Goal: Task Accomplishment & Management: Use online tool/utility

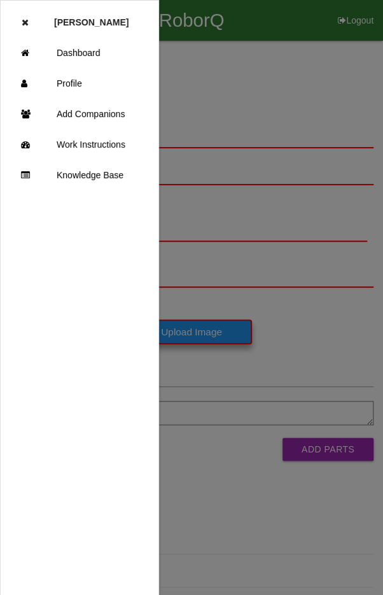
click at [87, 54] on link "Dashboard" at bounding box center [80, 53] width 158 height 31
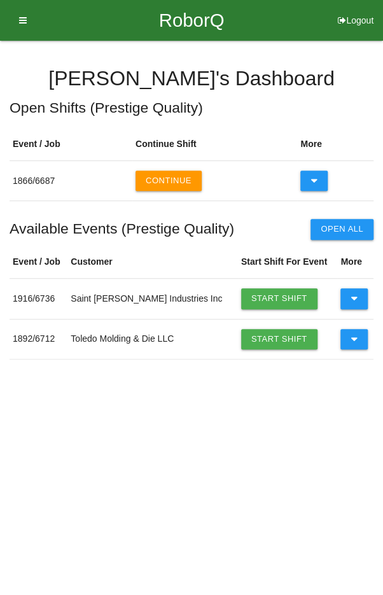
click at [351, 341] on icon at bounding box center [354, 339] width 7 height 20
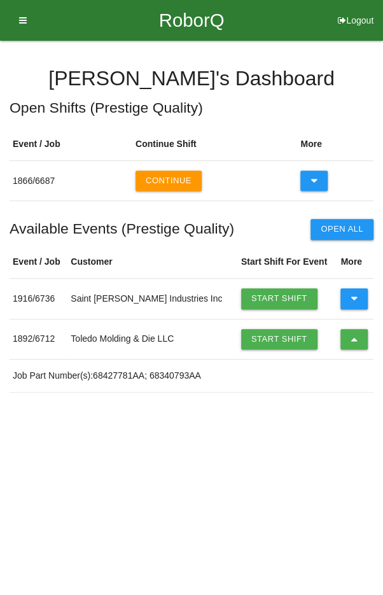
click at [263, 334] on link "Start Shift" at bounding box center [279, 339] width 76 height 20
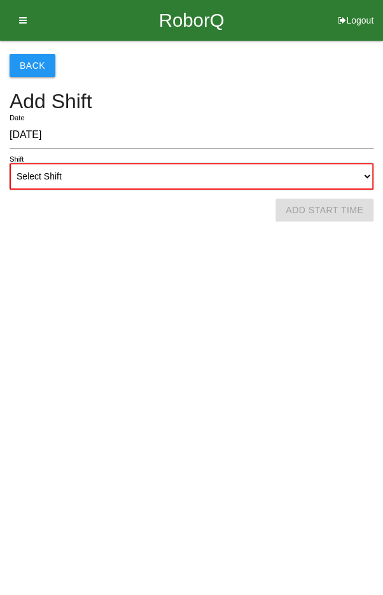
click at [215, 174] on select "Select Shift 1st Shift 2nd Shift 3rd Shift 4th Shift" at bounding box center [192, 176] width 364 height 27
select select "2"
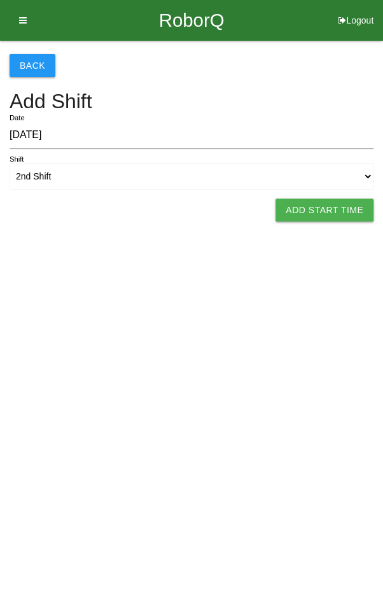
click at [329, 210] on button "Add Start Time" at bounding box center [325, 210] width 98 height 23
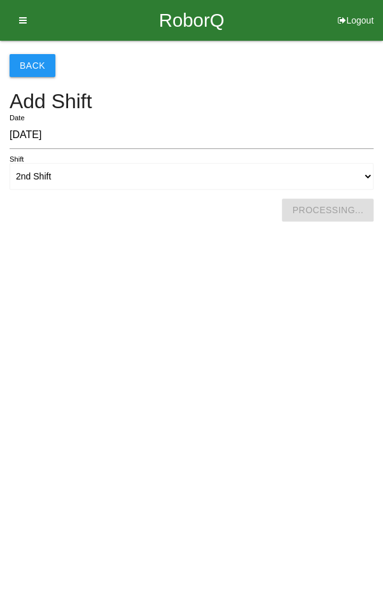
select select "6"
select select "29"
select select "2"
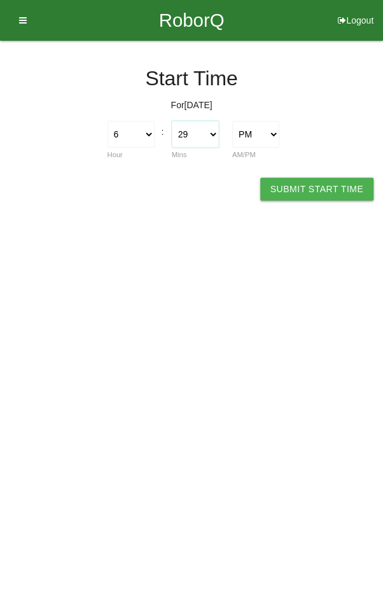
click at [197, 130] on select "00 01 02 03 04 05 06 07 08 09 10 11 12 13 14 15 16 17 18 19 20 21 22 23 24 25 2…" at bounding box center [195, 134] width 47 height 27
select select "30"
click at [313, 185] on button "Submit Start Time" at bounding box center [316, 189] width 113 height 23
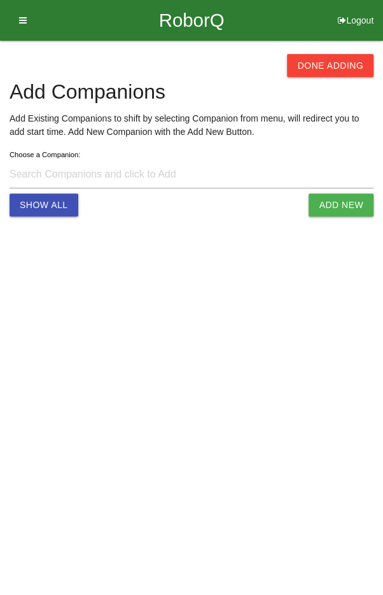
click at [327, 60] on button "Done Adding" at bounding box center [330, 65] width 87 height 23
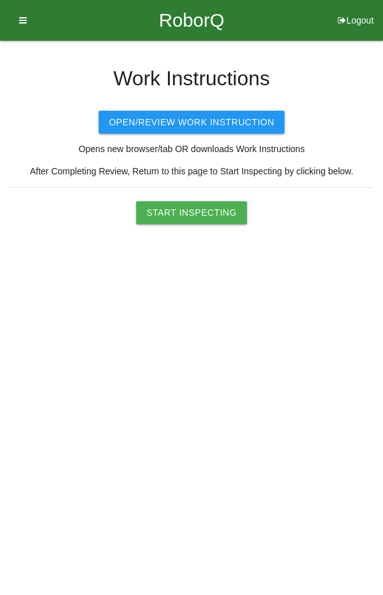
click at [206, 211] on button "Start Inspecting" at bounding box center [191, 212] width 111 height 23
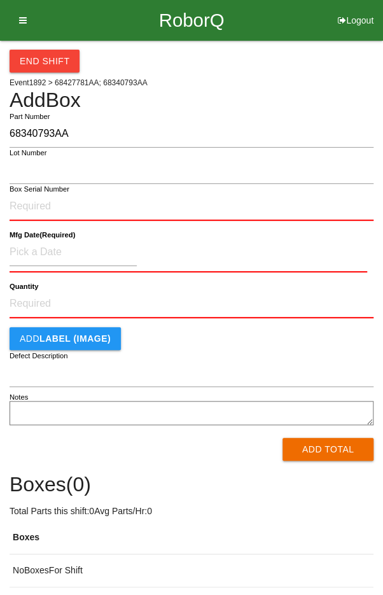
type input "68340793AA"
click at [111, 201] on input "Box Serial Number" at bounding box center [192, 207] width 364 height 28
type input "SDW10102340"
click at [44, 248] on input at bounding box center [73, 252] width 127 height 27
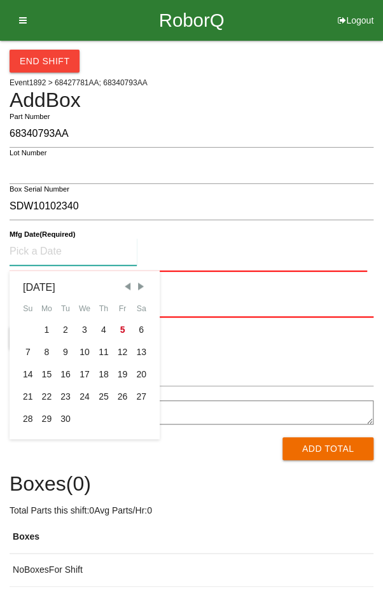
click at [80, 327] on div "3" at bounding box center [84, 330] width 19 height 22
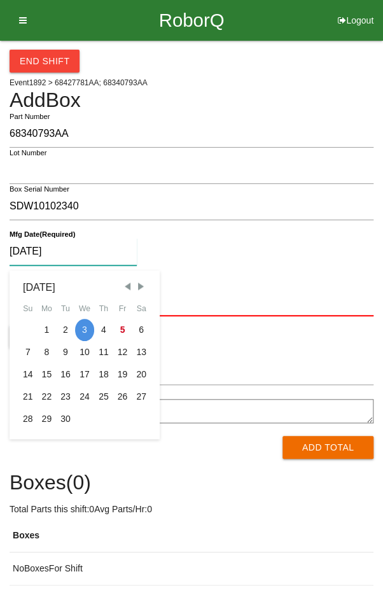
type input "[DATE]"
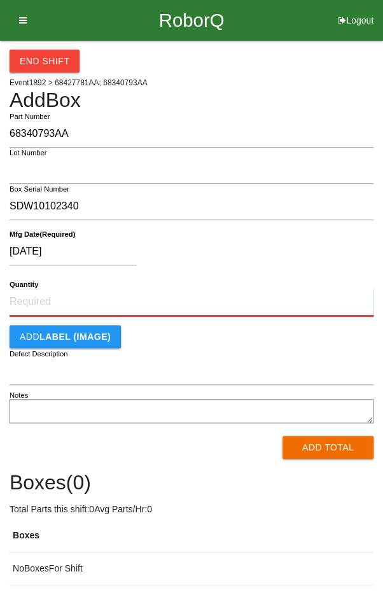
click at [185, 299] on input "Quantity" at bounding box center [192, 302] width 364 height 28
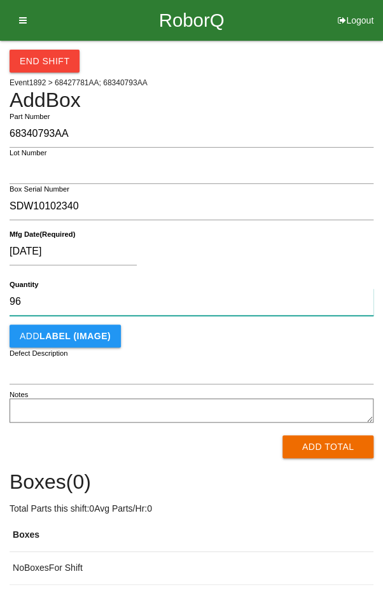
type input "96"
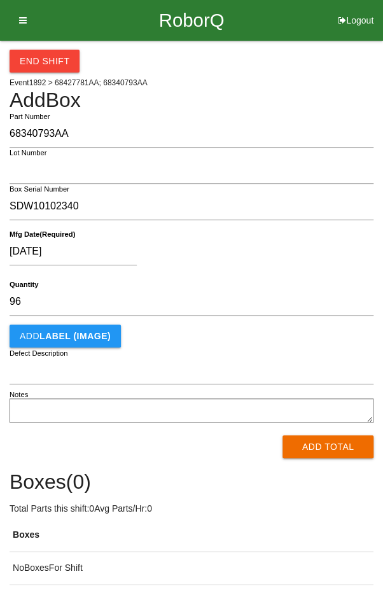
click at [299, 254] on div "[DATE]" at bounding box center [189, 254] width 358 height 32
click at [338, 444] on button "Add Total" at bounding box center [328, 447] width 91 height 23
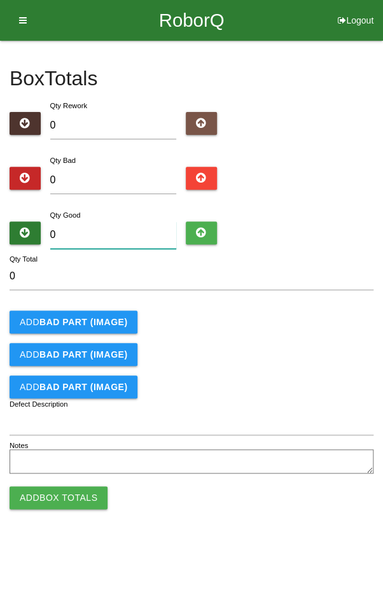
click at [96, 238] on input "0" at bounding box center [113, 235] width 127 height 27
type input "9"
type input "93"
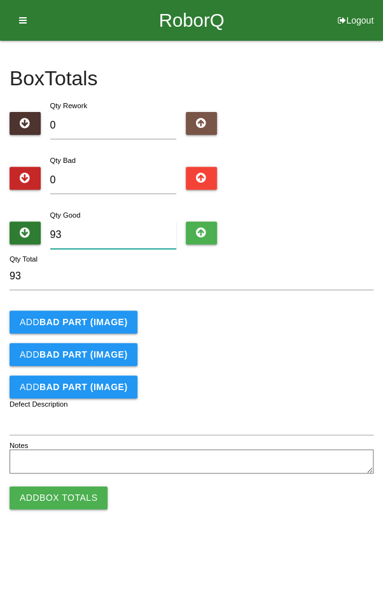
type input "93"
click at [136, 182] on input "0" at bounding box center [113, 180] width 127 height 27
type input "3"
type input "96"
type input "3"
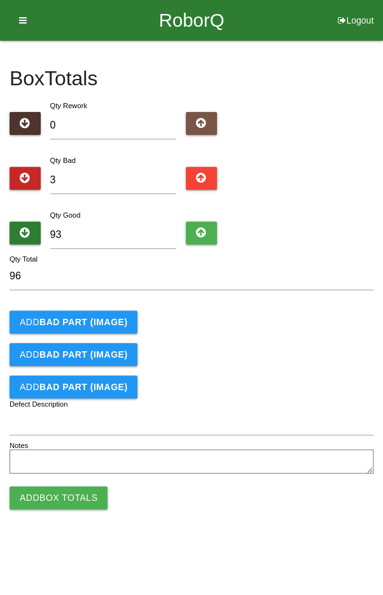
click at [88, 317] on b "BAD PART (IMAGE)" at bounding box center [83, 322] width 88 height 10
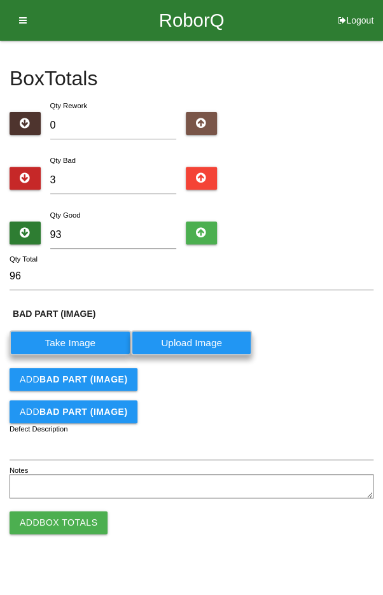
click at [94, 382] on b "BAD PART (IMAGE)" at bounding box center [83, 379] width 88 height 10
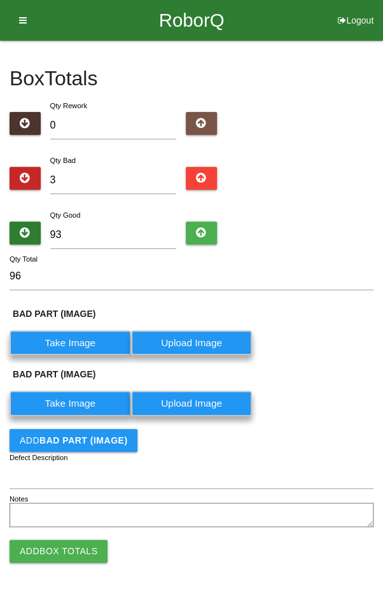
click at [97, 441] on b "BAD PART (IMAGE)" at bounding box center [83, 441] width 88 height 10
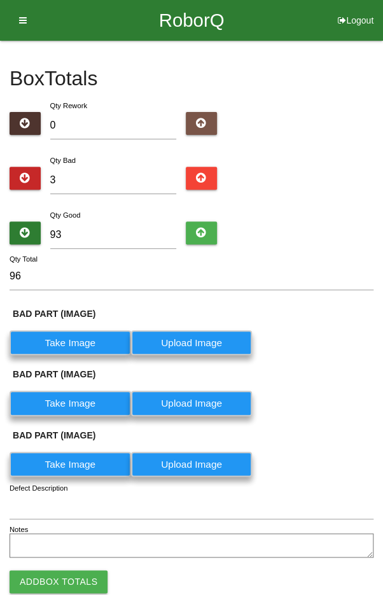
click at [71, 346] on label "Take Image" at bounding box center [71, 343] width 122 height 25
click at [0, 0] on \(IMAGE\) "Take Image" at bounding box center [0, 0] width 0 height 0
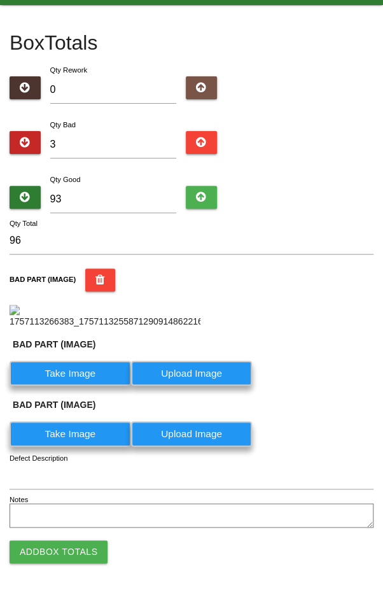
scroll to position [201, 0]
click at [61, 386] on label "Take Image" at bounding box center [71, 373] width 122 height 25
click at [0, 0] on \(IMAGE\) "Take Image" at bounding box center [0, 0] width 0 height 0
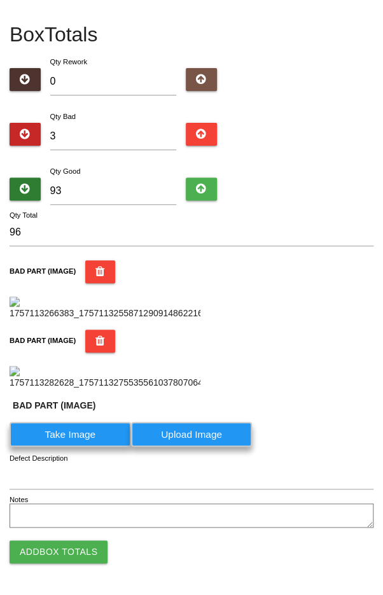
scroll to position [513, 0]
click at [71, 429] on label "Take Image" at bounding box center [71, 434] width 122 height 25
click at [0, 0] on \(IMAGE\) "Take Image" at bounding box center [0, 0] width 0 height 0
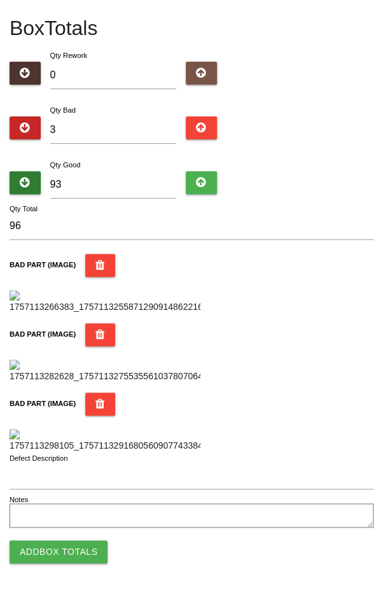
scroll to position [756, 0]
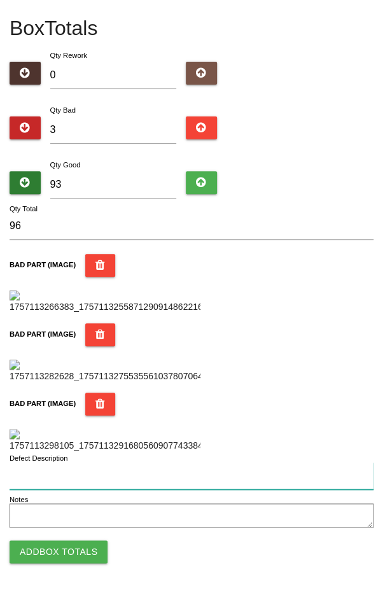
click at [164, 476] on input "Defect Description" at bounding box center [192, 475] width 364 height 27
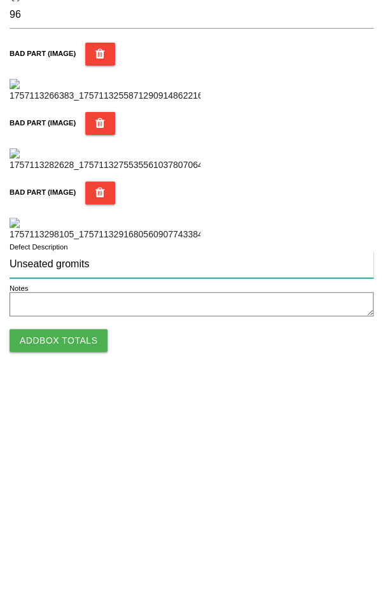
type input "Unseated gromits"
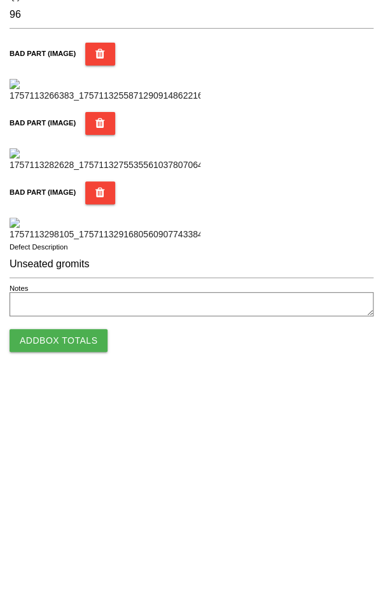
click at [43, 555] on button "Add Box Totals" at bounding box center [59, 552] width 98 height 23
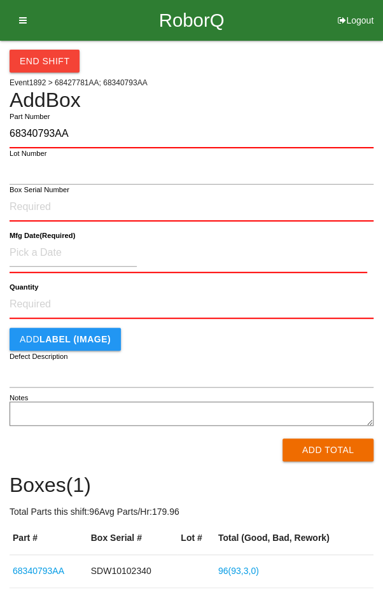
type input "68340793AA"
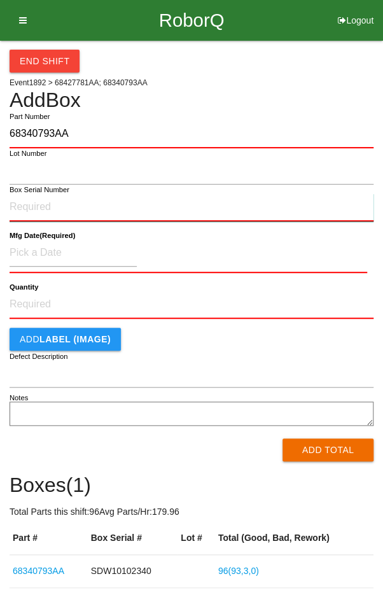
click at [122, 206] on input "Box Serial Number" at bounding box center [192, 208] width 364 height 28
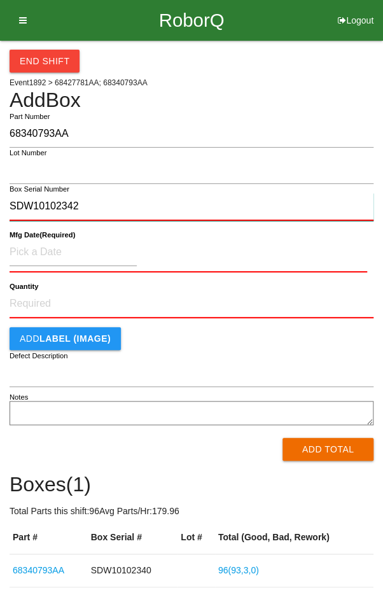
type input "SDW10102342"
click at [40, 239] on label "Mfg Date (Required)" at bounding box center [43, 235] width 66 height 11
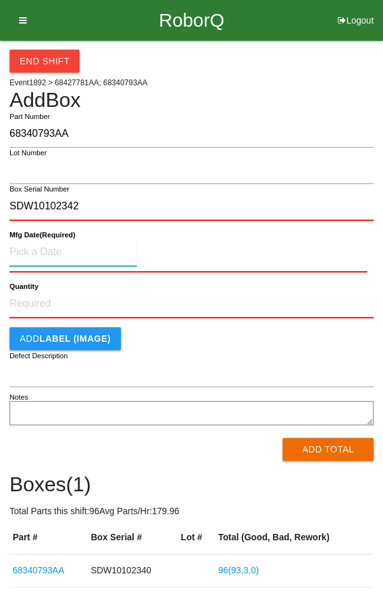
click at [46, 250] on input at bounding box center [73, 252] width 127 height 27
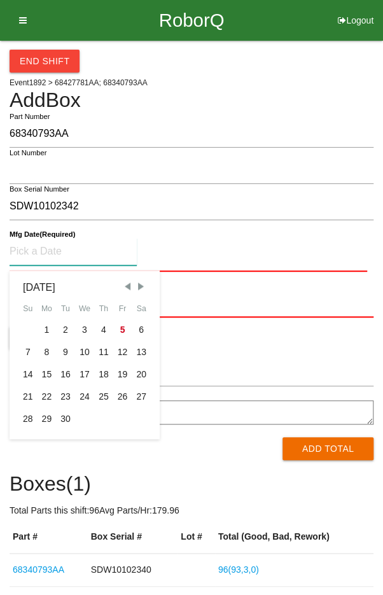
click at [80, 325] on div "3" at bounding box center [84, 330] width 19 height 22
type input "[DATE]"
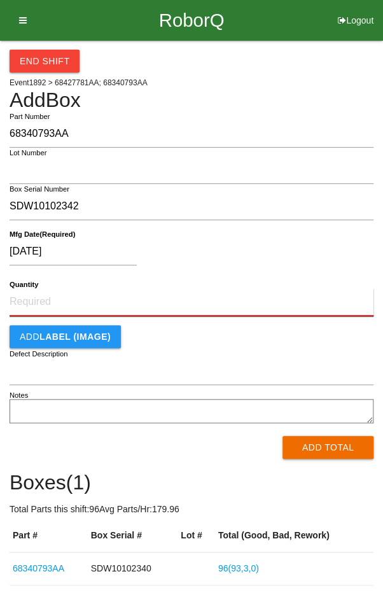
click at [197, 295] on input "Quantity" at bounding box center [192, 302] width 364 height 28
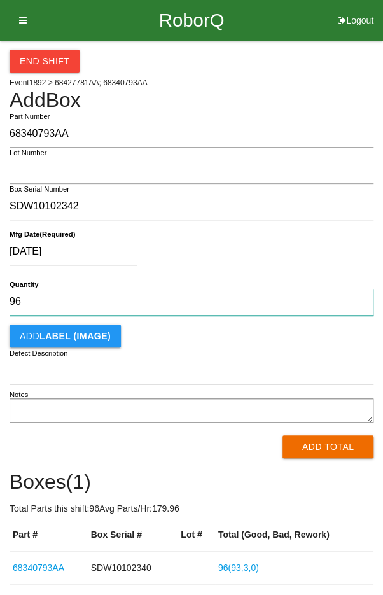
type input "96"
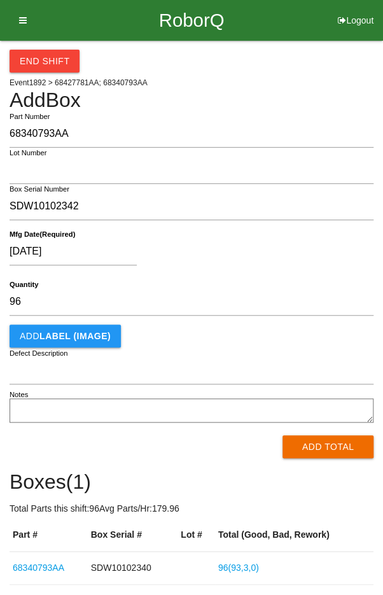
click at [317, 246] on div "[DATE]" at bounding box center [189, 254] width 358 height 32
click at [334, 441] on button "Add Total" at bounding box center [328, 447] width 91 height 23
